Goal: Navigation & Orientation: Find specific page/section

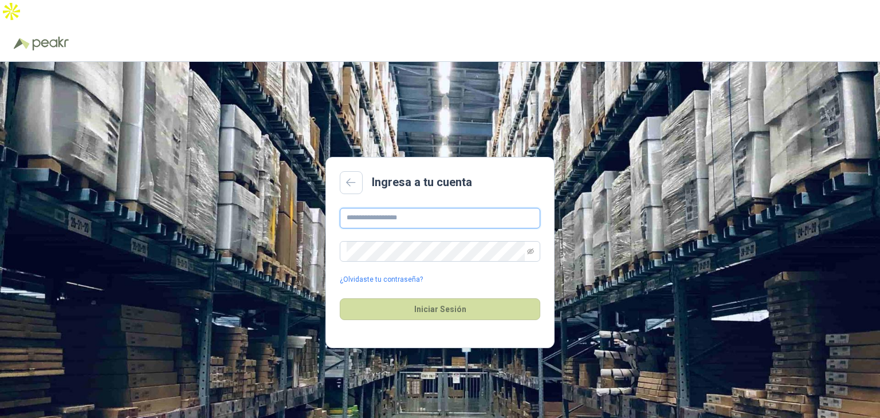
click at [419, 208] on input "text" at bounding box center [440, 218] width 201 height 21
type input "**********"
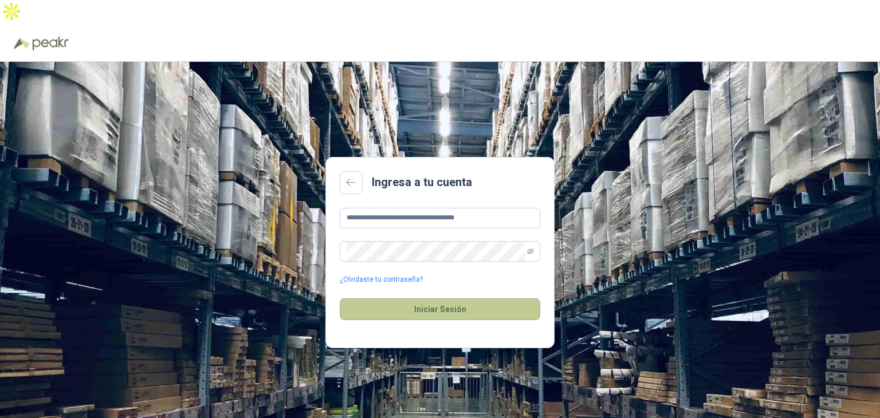
click at [422, 299] on button "Iniciar Sesión" at bounding box center [440, 310] width 201 height 22
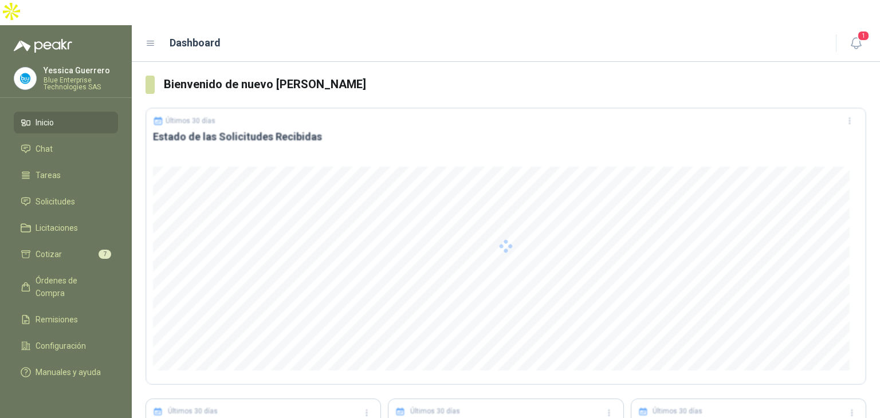
click at [422, 287] on div at bounding box center [506, 246] width 721 height 277
click at [52, 195] on span "Solicitudes" at bounding box center [56, 201] width 40 height 13
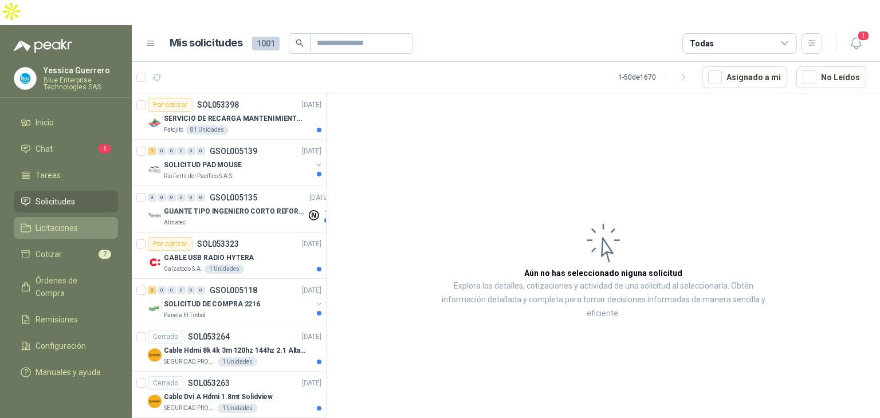
click at [60, 222] on span "Licitaciones" at bounding box center [57, 228] width 42 height 13
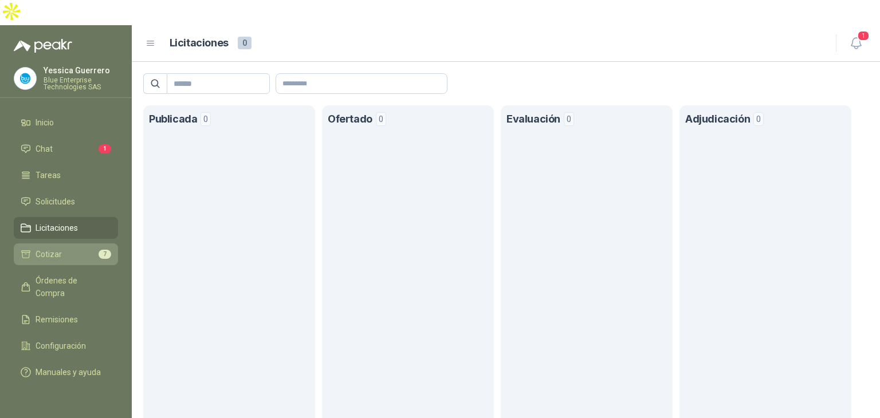
click at [52, 248] on span "Cotizar" at bounding box center [49, 254] width 26 height 13
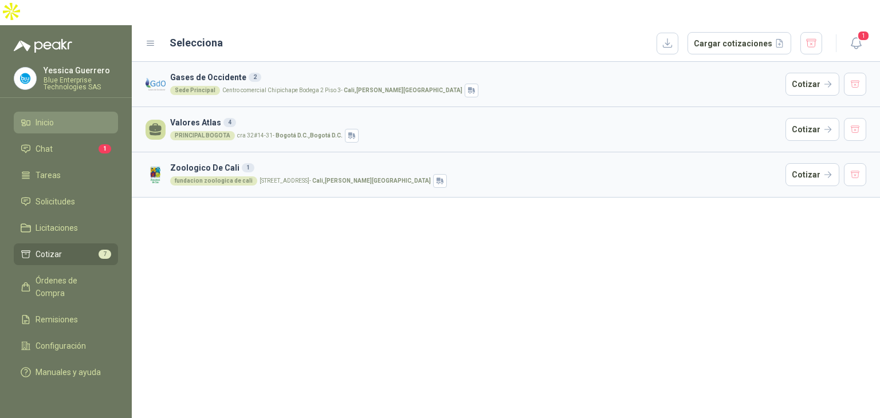
click at [64, 116] on li "Inicio" at bounding box center [66, 122] width 91 height 13
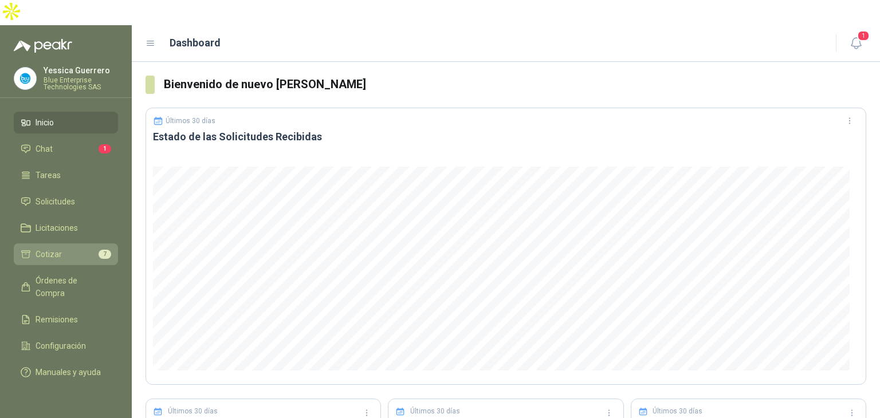
click at [51, 248] on span "Cotizar" at bounding box center [49, 254] width 26 height 13
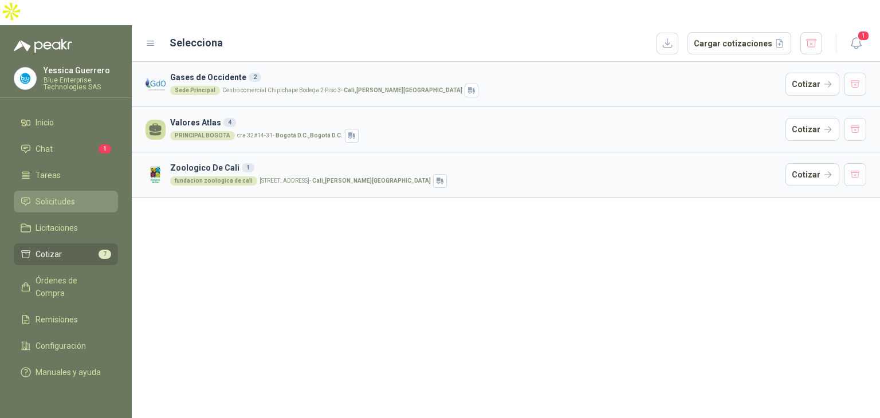
click at [47, 195] on span "Solicitudes" at bounding box center [56, 201] width 40 height 13
